Goal: Find specific page/section: Find specific page/section

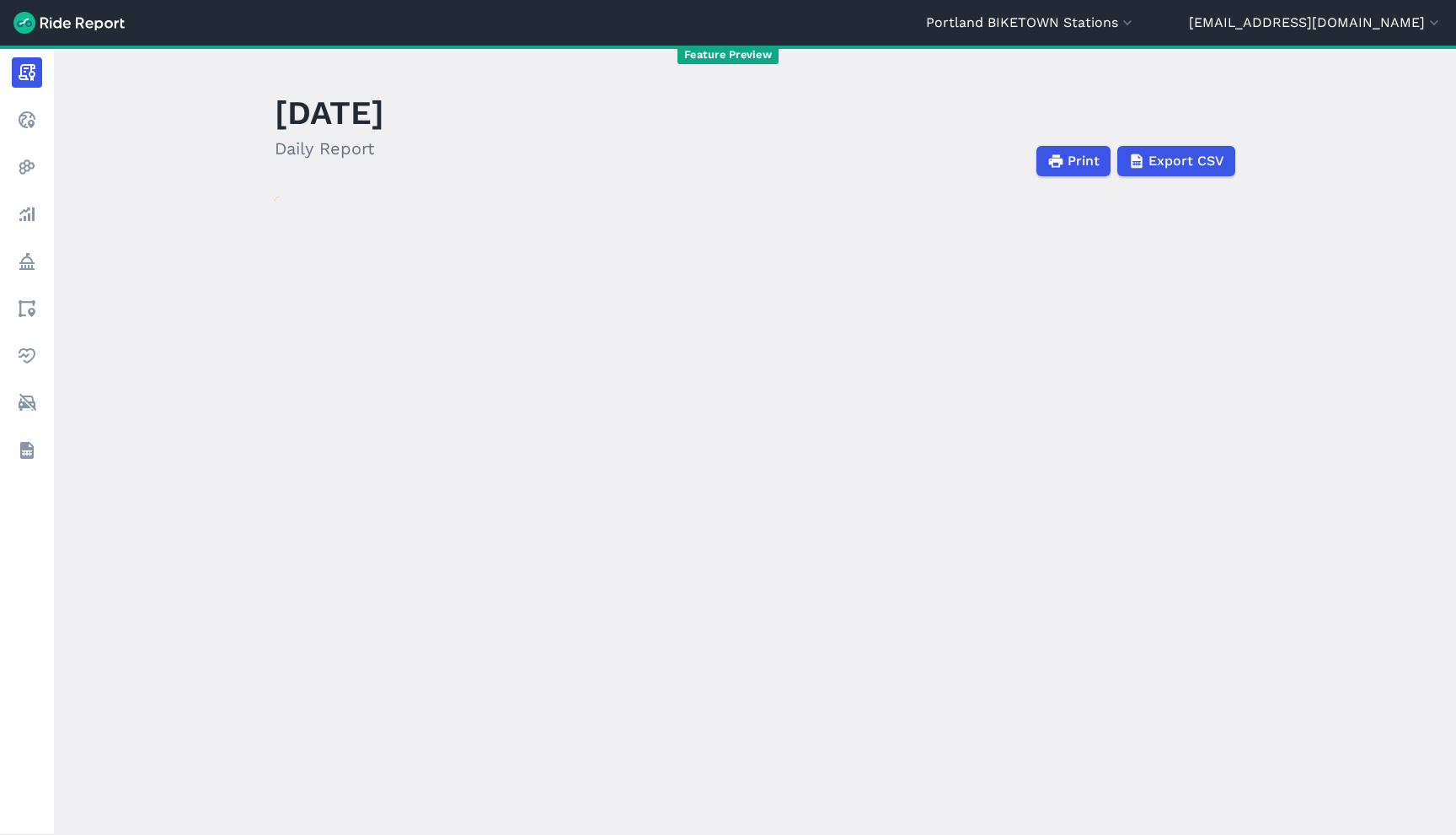
click at [1122, 9] on header "[GEOGRAPHIC_DATA] [GEOGRAPHIC_DATA] [GEOGRAPHIC_DATA] [GEOGRAPHIC_DATA] [GEOGRA…" at bounding box center [728, 22] width 1456 height 46
click at [1135, 28] on button "Portland BIKETOWN Stations" at bounding box center [1031, 22] width 210 height 21
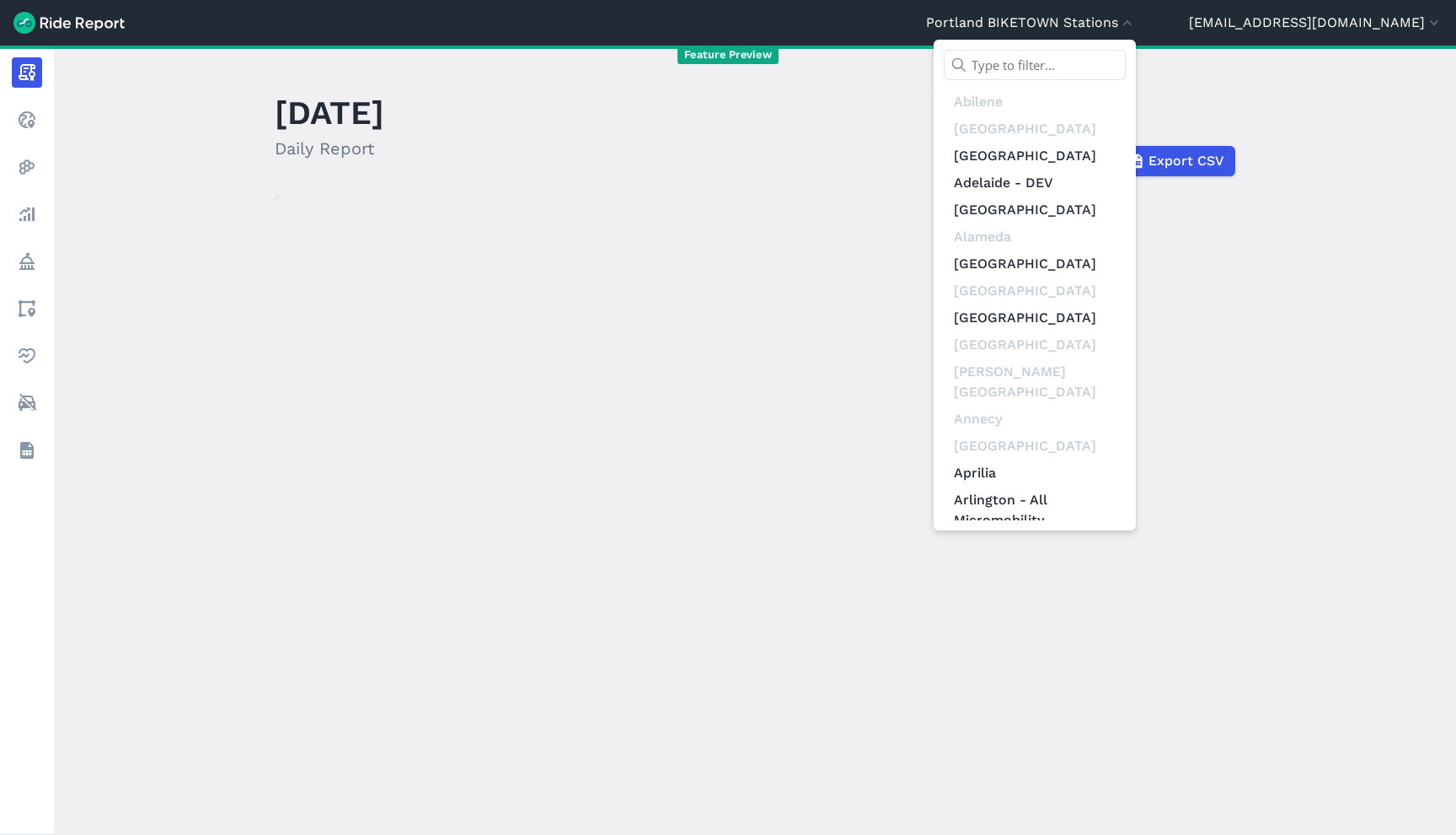
drag, startPoint x: 1131, startPoint y: 67, endPoint x: 1123, endPoint y: 52, distance: 17.0
click at [1126, 67] on input "text" at bounding box center [1035, 65] width 182 height 30
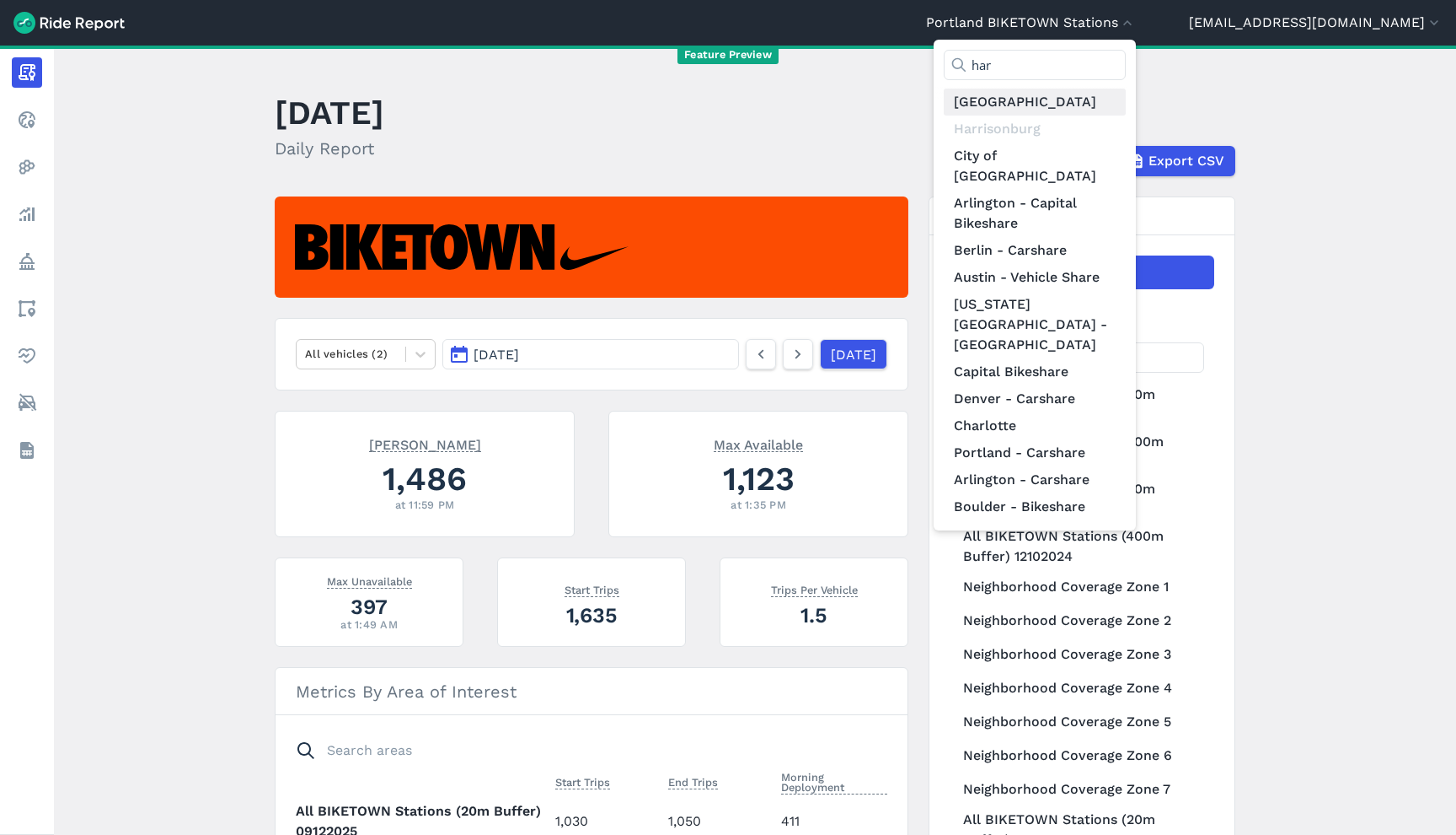
type input "har"
click at [1109, 89] on link "[GEOGRAPHIC_DATA]" at bounding box center [1035, 103] width 182 height 27
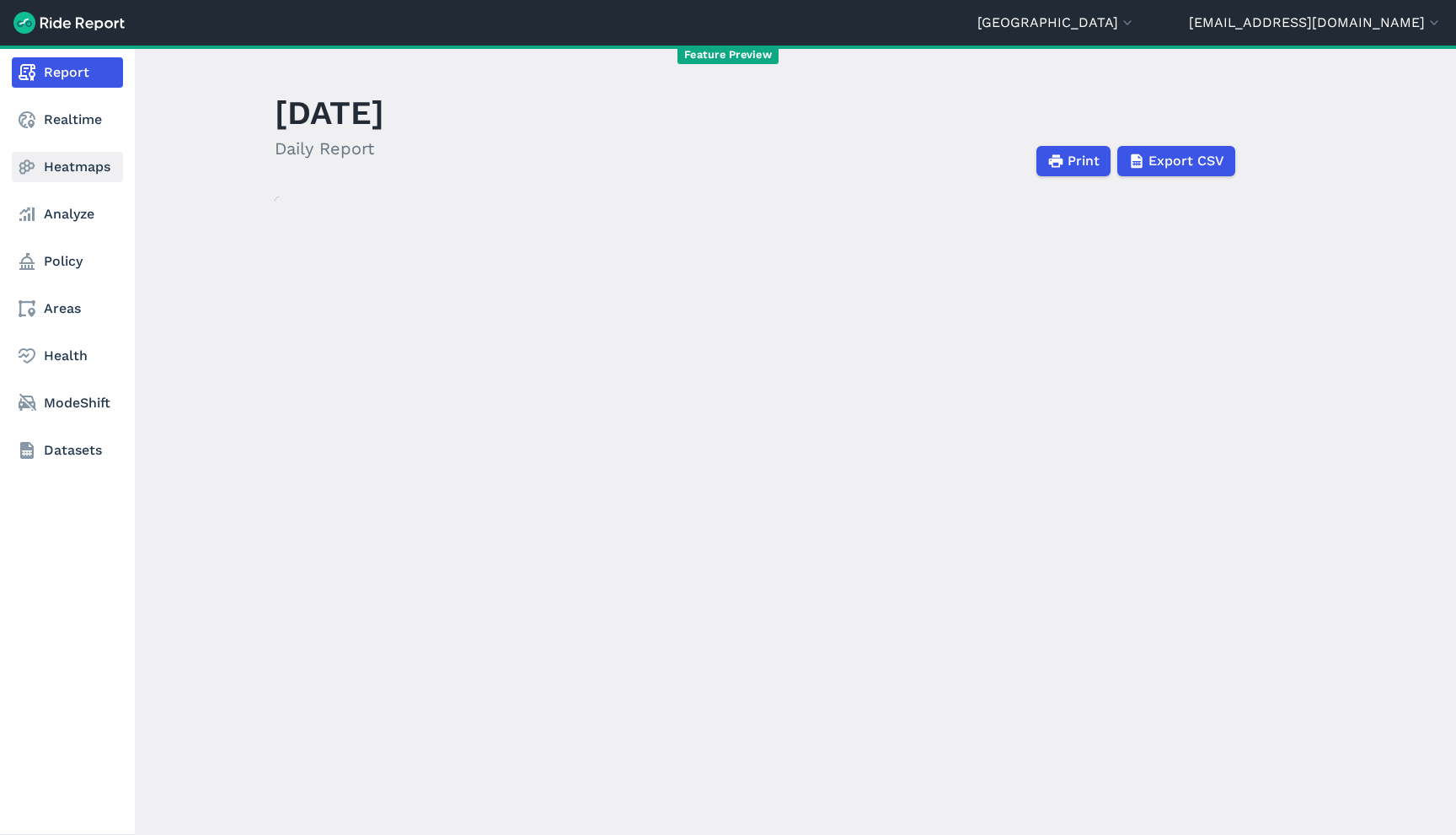
click at [52, 167] on link "Heatmaps" at bounding box center [67, 166] width 111 height 30
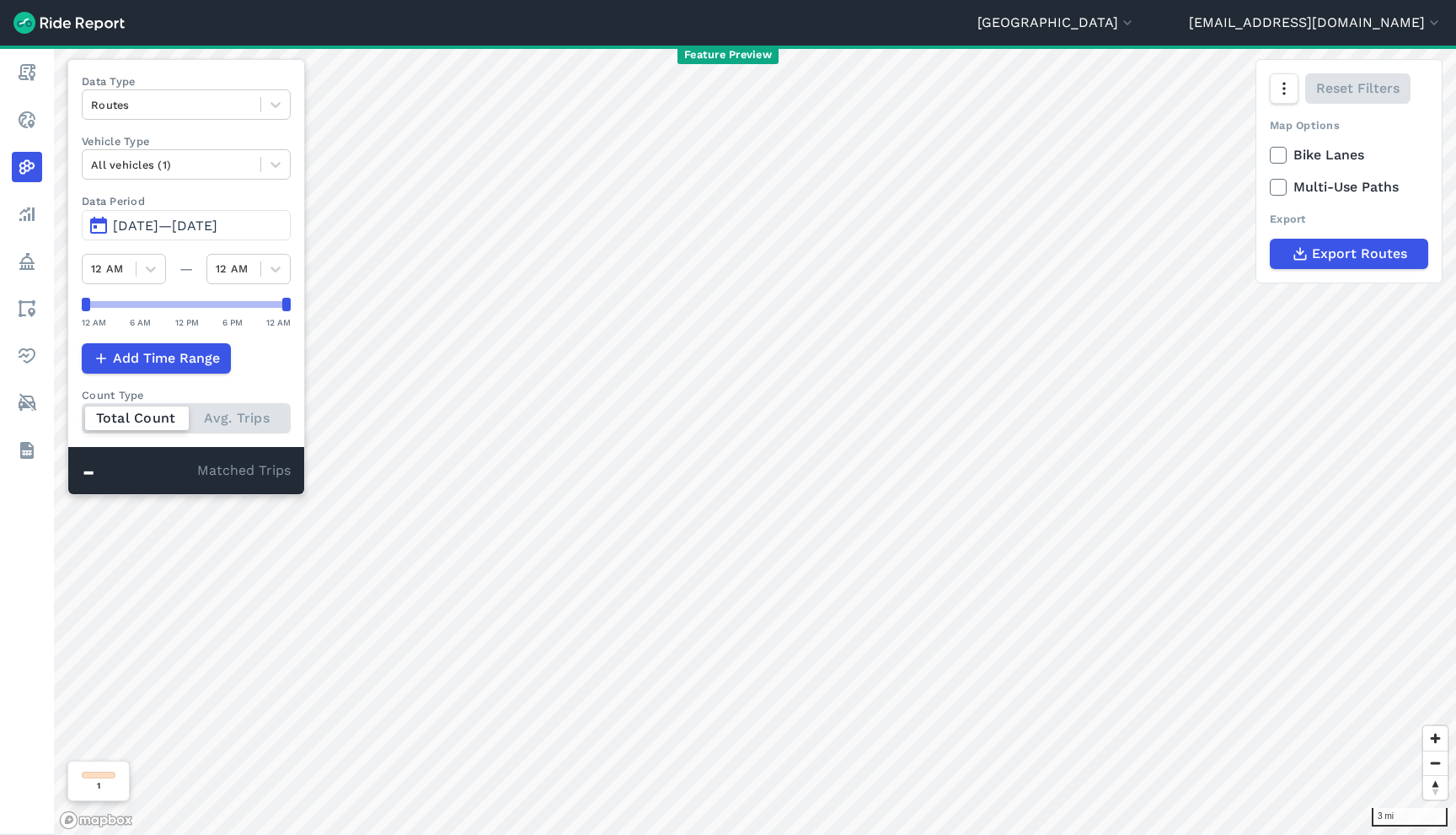
click at [211, 225] on span "[DATE]—[DATE]" at bounding box center [165, 225] width 105 height 16
click at [1135, 26] on button "[GEOGRAPHIC_DATA]" at bounding box center [1056, 22] width 158 height 21
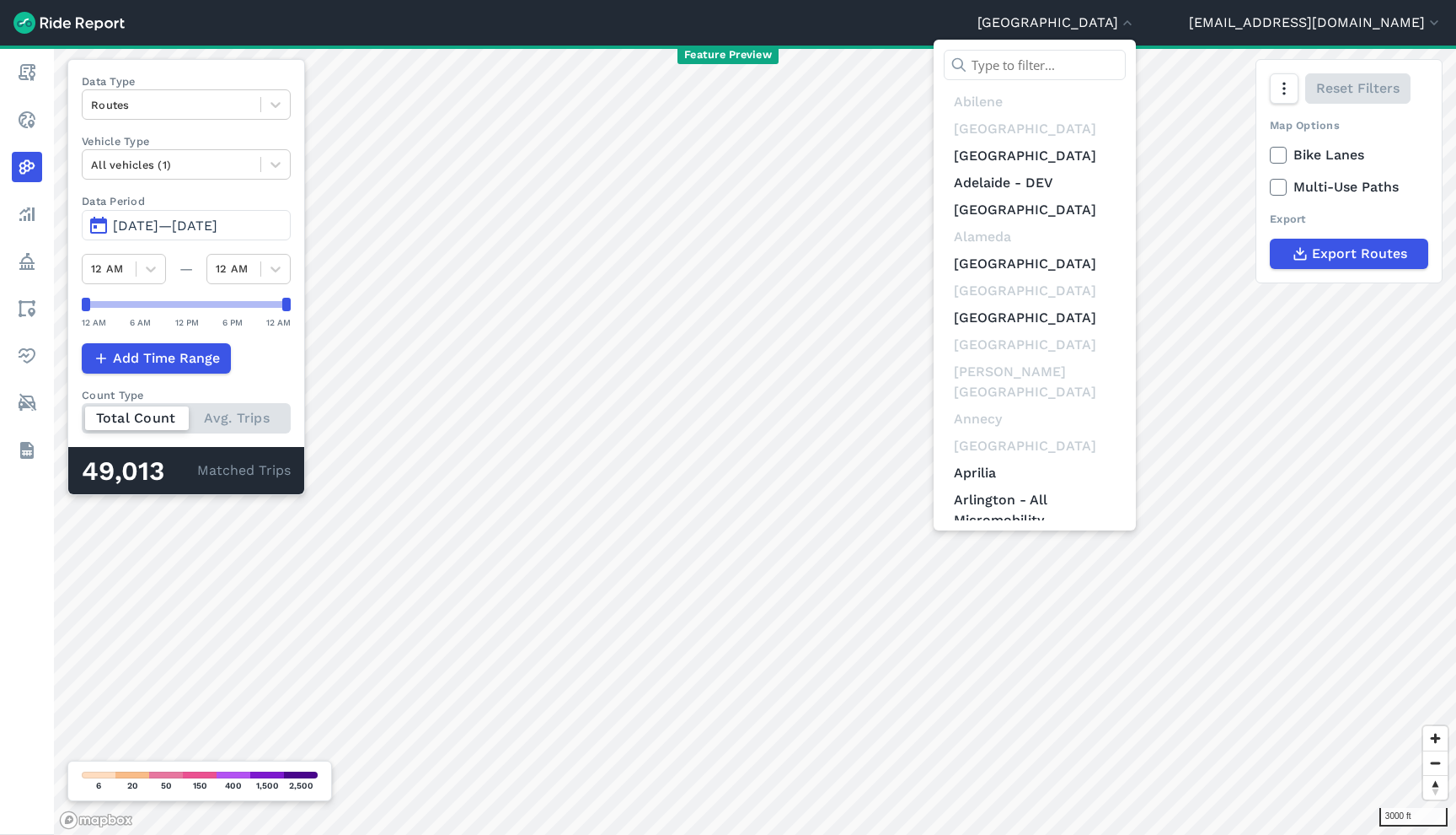
click at [1126, 76] on input "text" at bounding box center [1035, 65] width 182 height 30
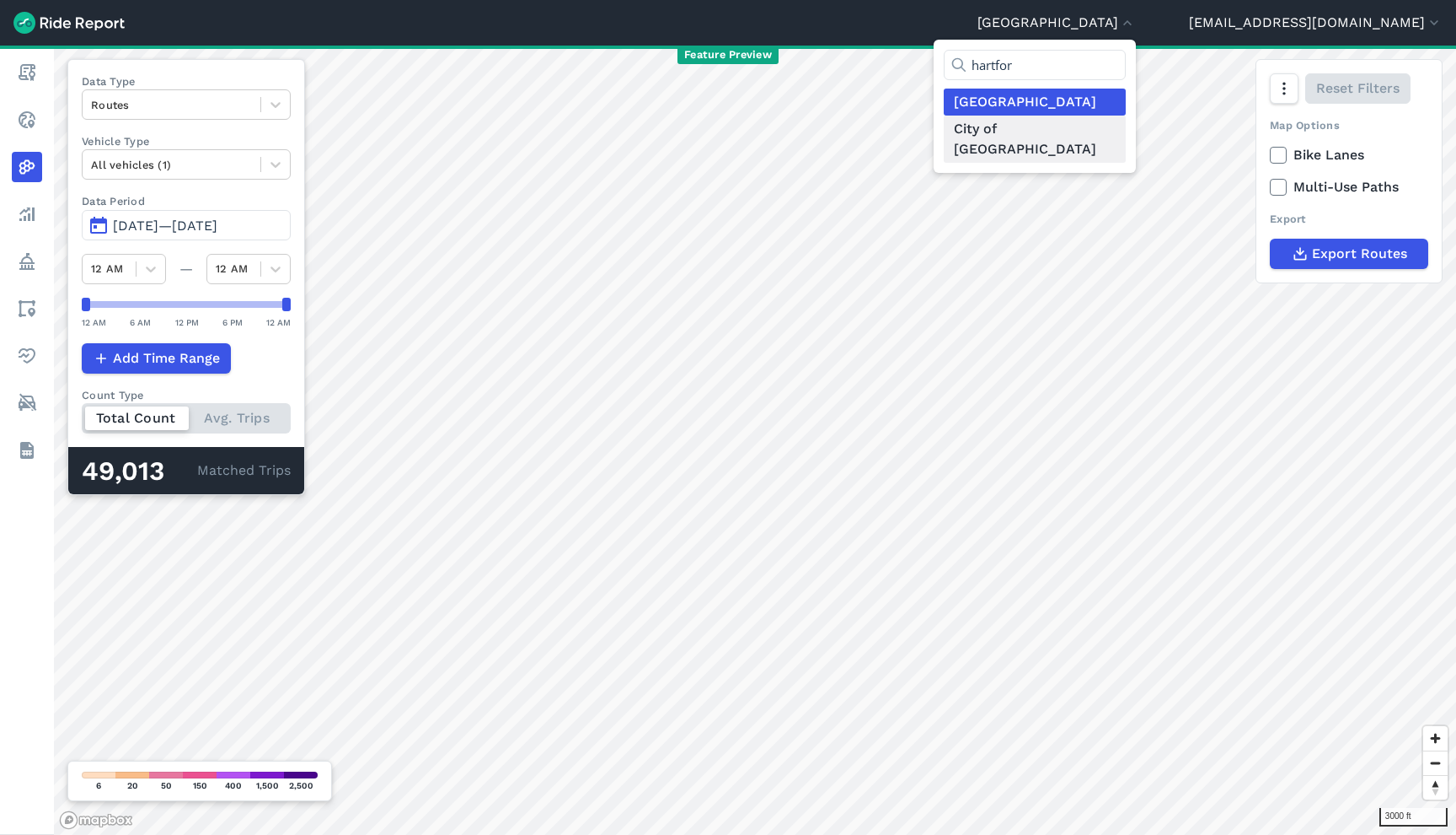
type input "hartfor"
click at [1126, 125] on link "City of [GEOGRAPHIC_DATA]" at bounding box center [1035, 139] width 182 height 47
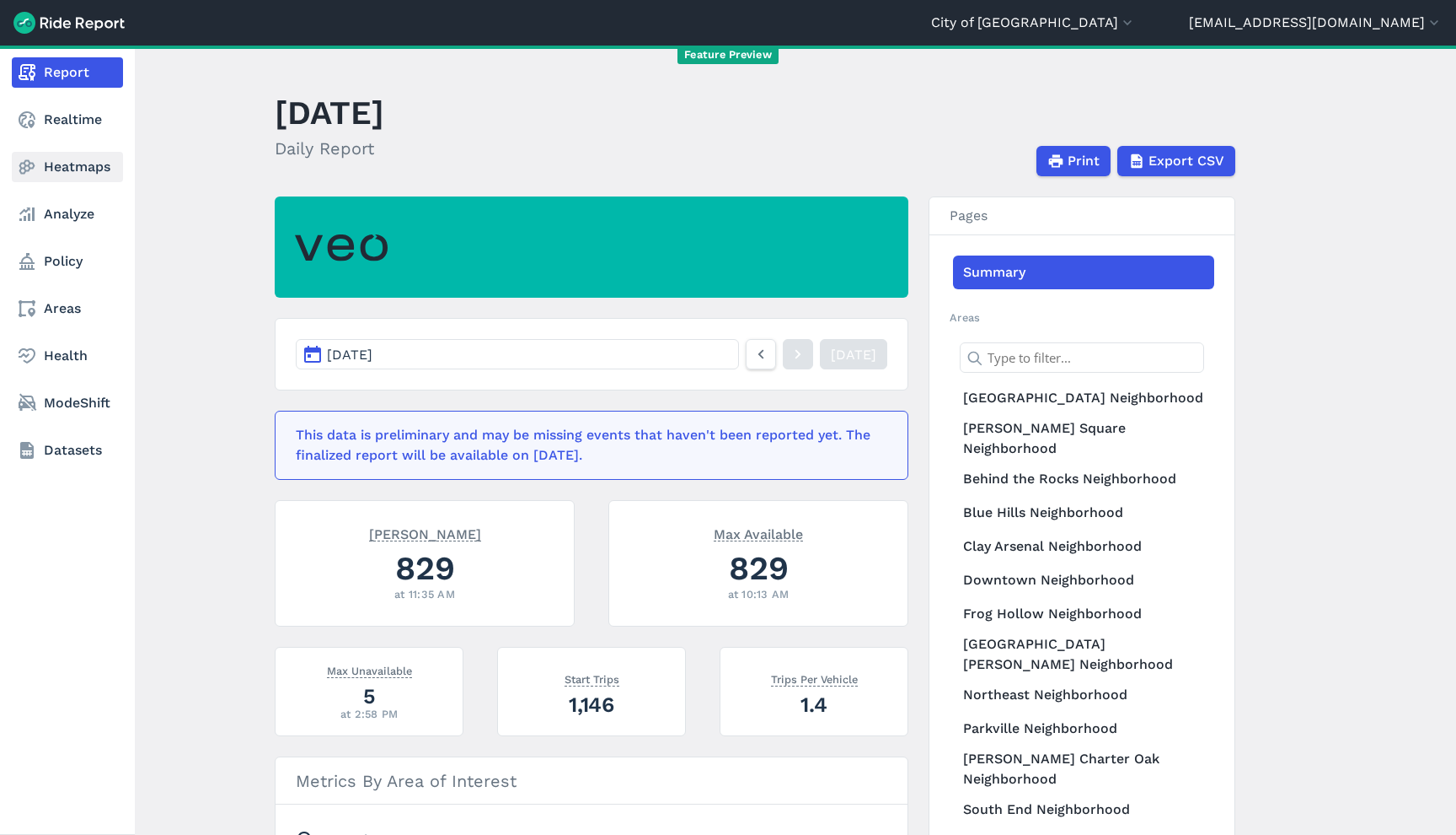
click at [70, 160] on link "Heatmaps" at bounding box center [67, 166] width 111 height 30
